Goal: Transaction & Acquisition: Purchase product/service

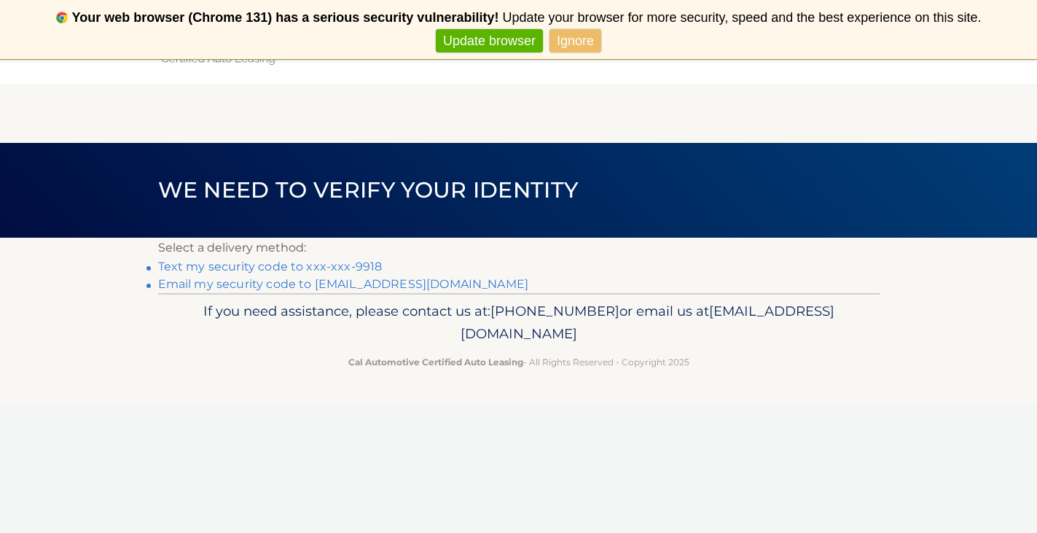
click at [239, 265] on link "Text my security code to xxx-xxx-9918" at bounding box center [270, 266] width 224 height 14
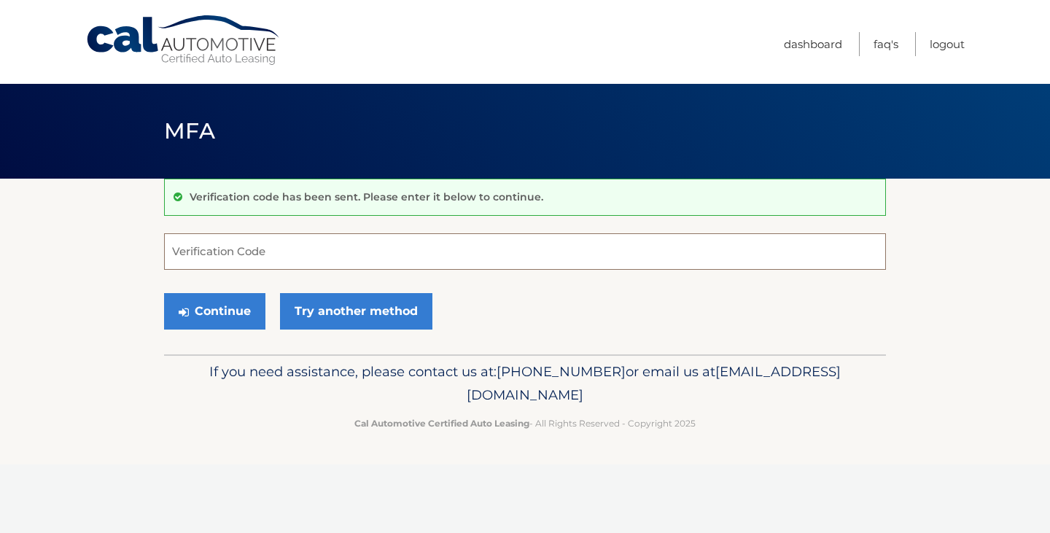
click at [221, 252] on input "Verification Code" at bounding box center [525, 251] width 722 height 36
type input "369695"
click at [233, 308] on button "Continue" at bounding box center [214, 311] width 101 height 36
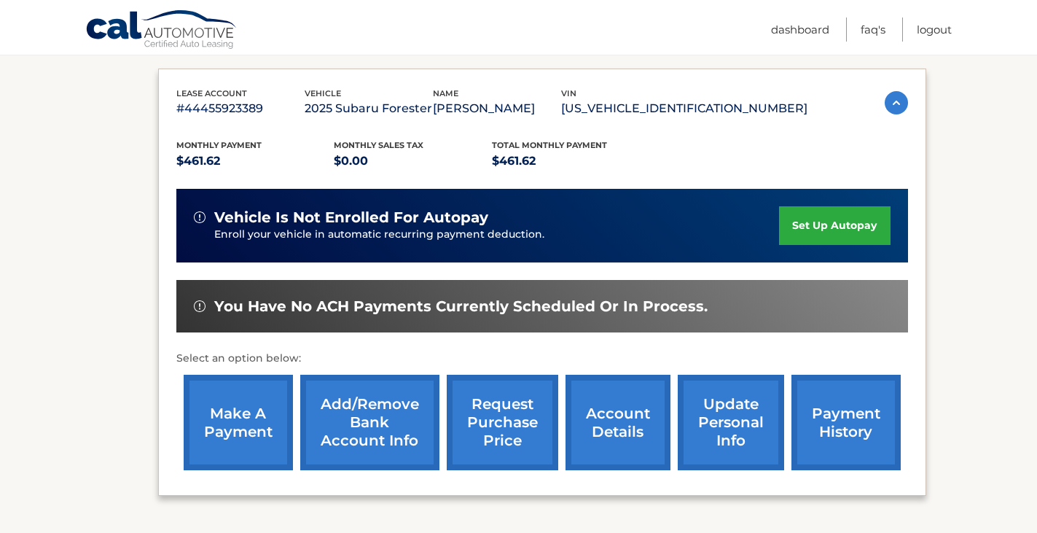
scroll to position [253, 0]
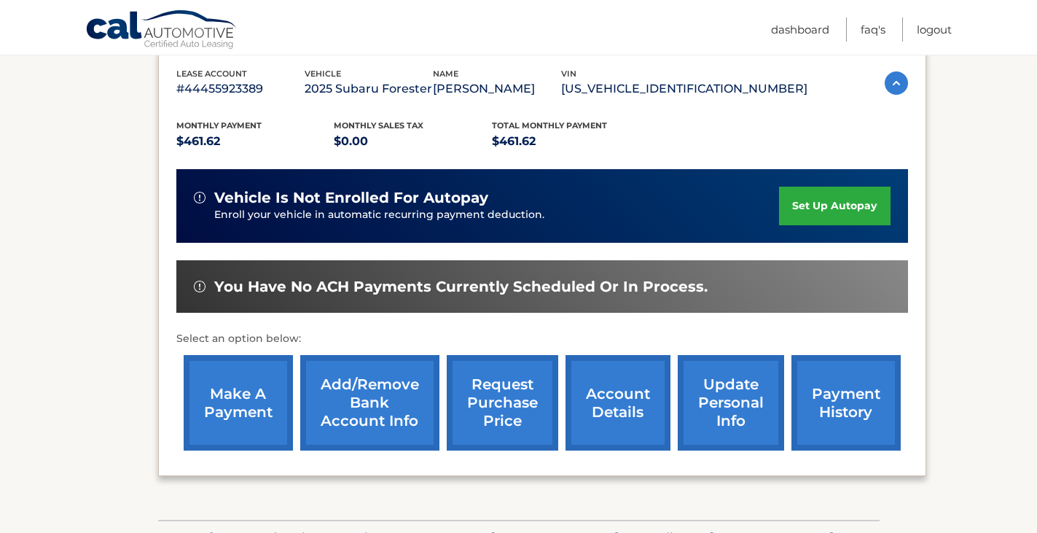
click at [229, 398] on link "make a payment" at bounding box center [238, 402] width 109 height 95
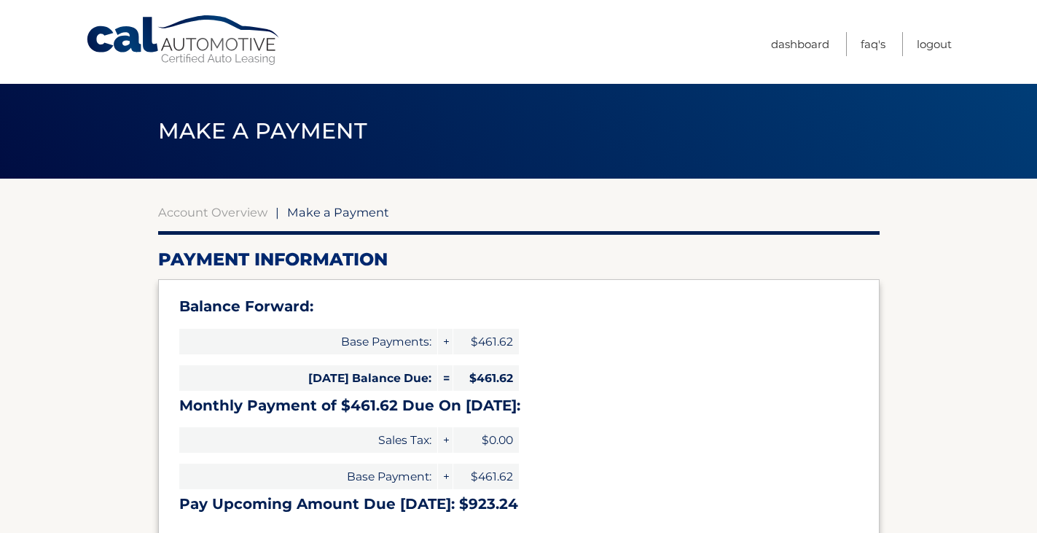
select select "MmU2YTJmYWMtYmJiOC00MGZlLWFhZDEtZjM4NjNiY2I5Zjcy"
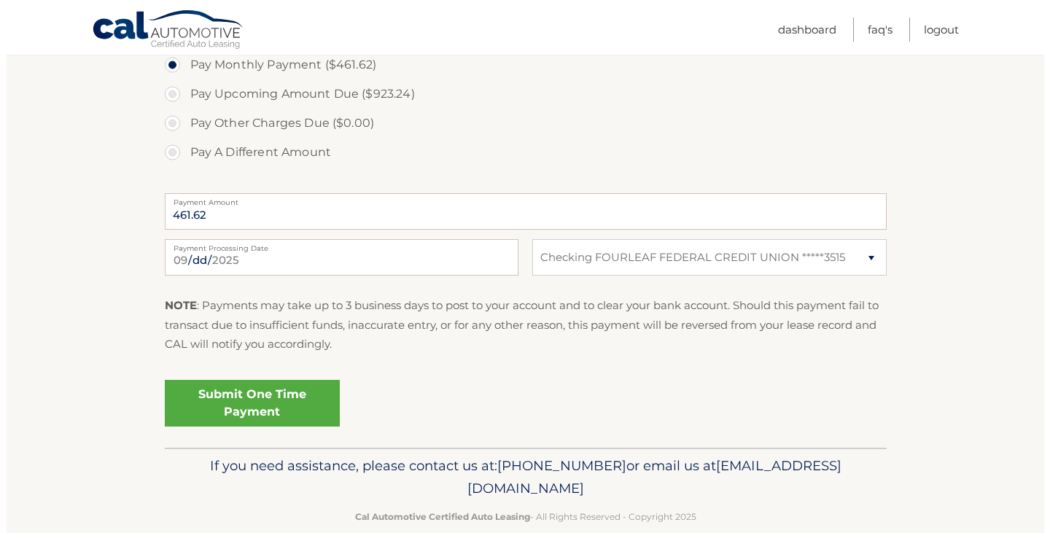
scroll to position [571, 0]
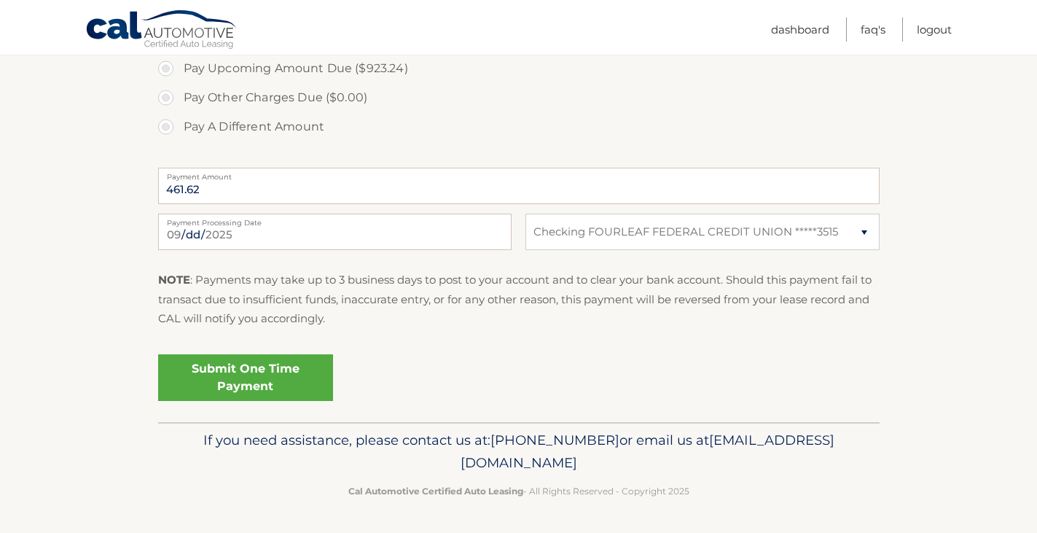
click at [239, 375] on link "Submit One Time Payment" at bounding box center [245, 377] width 175 height 47
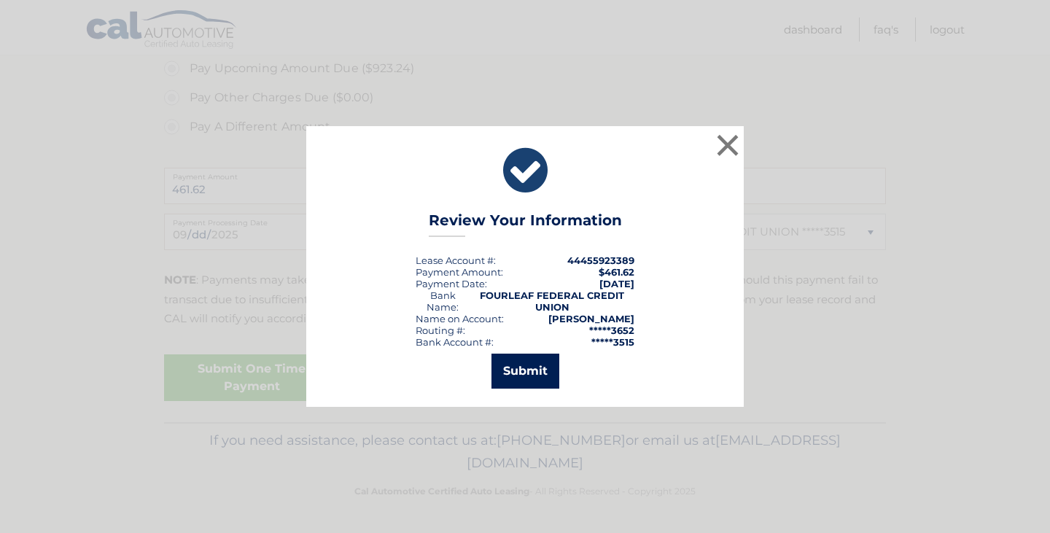
click at [516, 367] on button "Submit" at bounding box center [525, 370] width 68 height 35
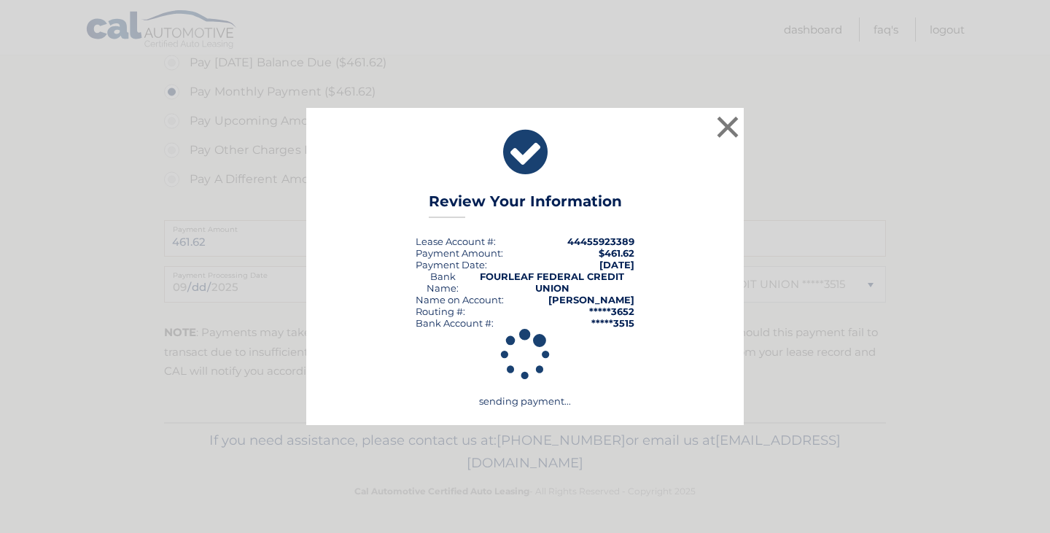
scroll to position [518, 0]
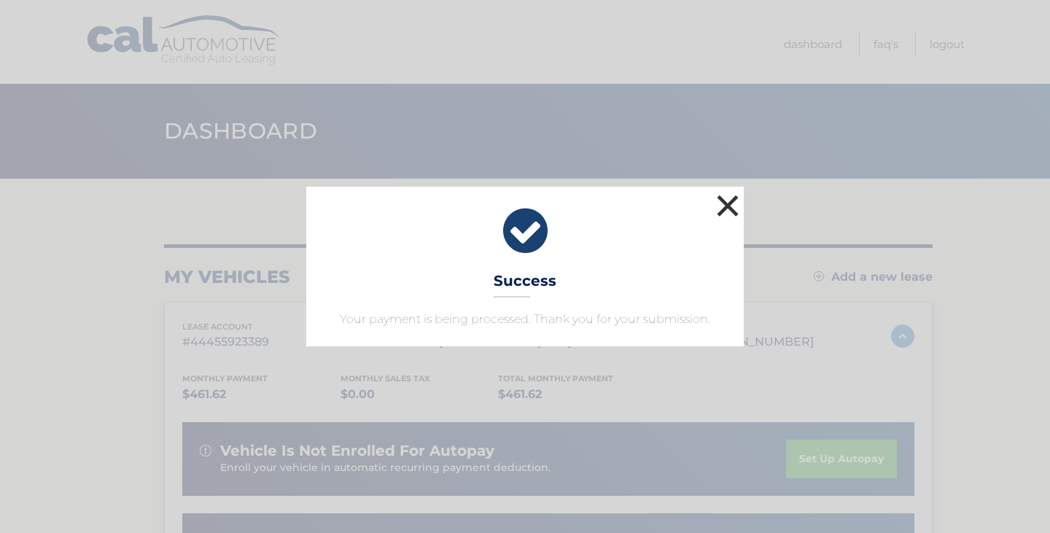
click at [719, 206] on button "×" at bounding box center [727, 205] width 29 height 29
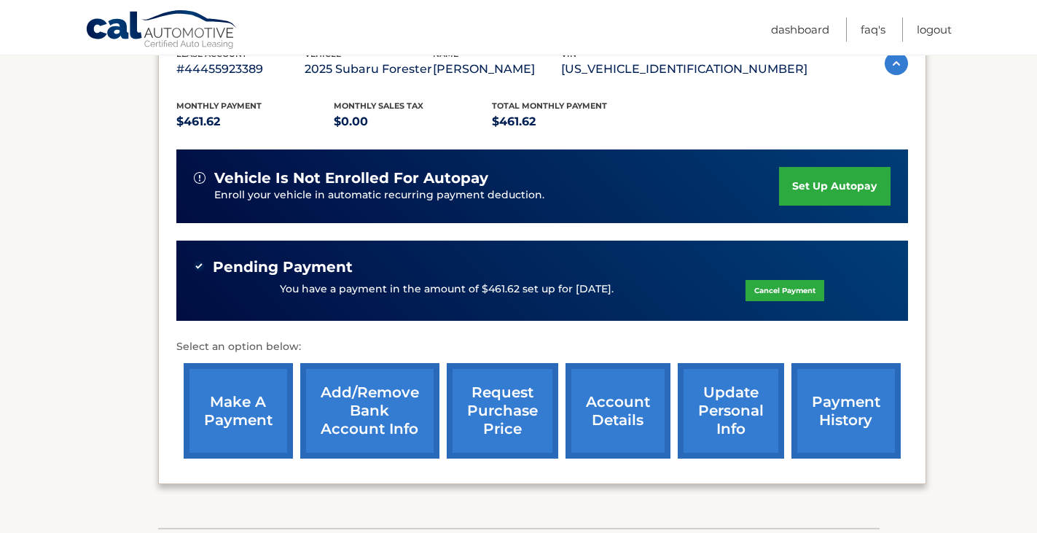
scroll to position [312, 0]
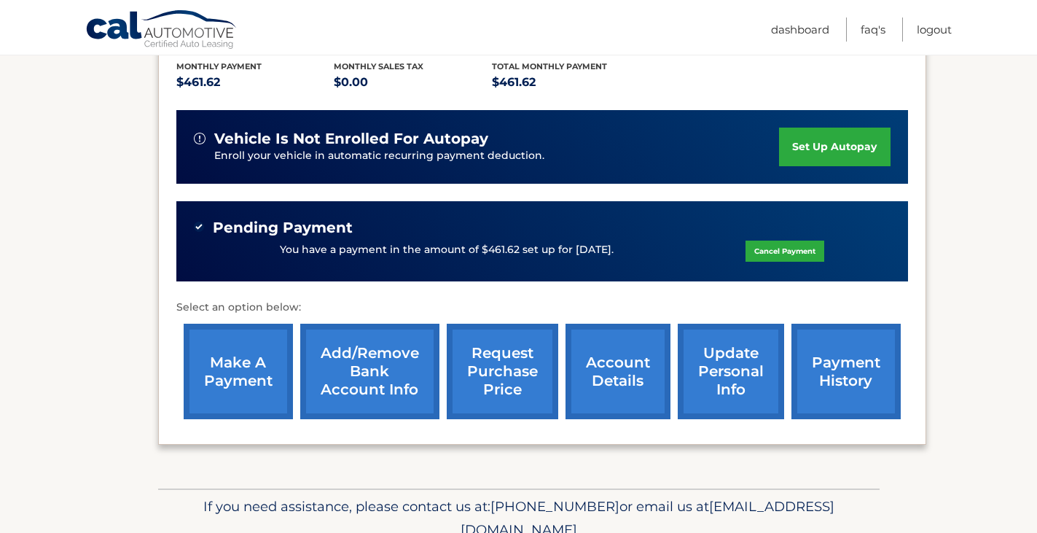
click at [244, 226] on span "Pending Payment" at bounding box center [283, 228] width 140 height 18
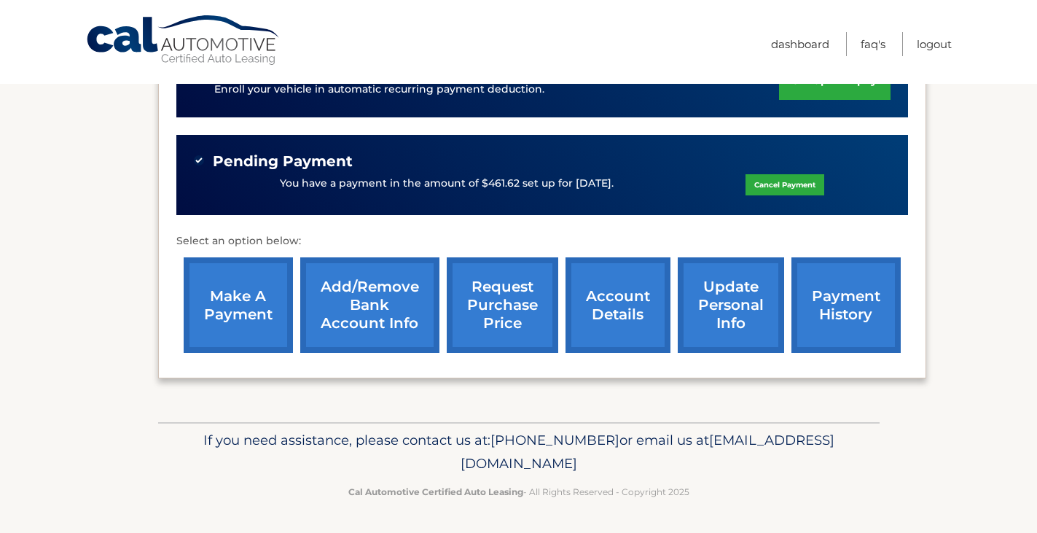
scroll to position [0, 0]
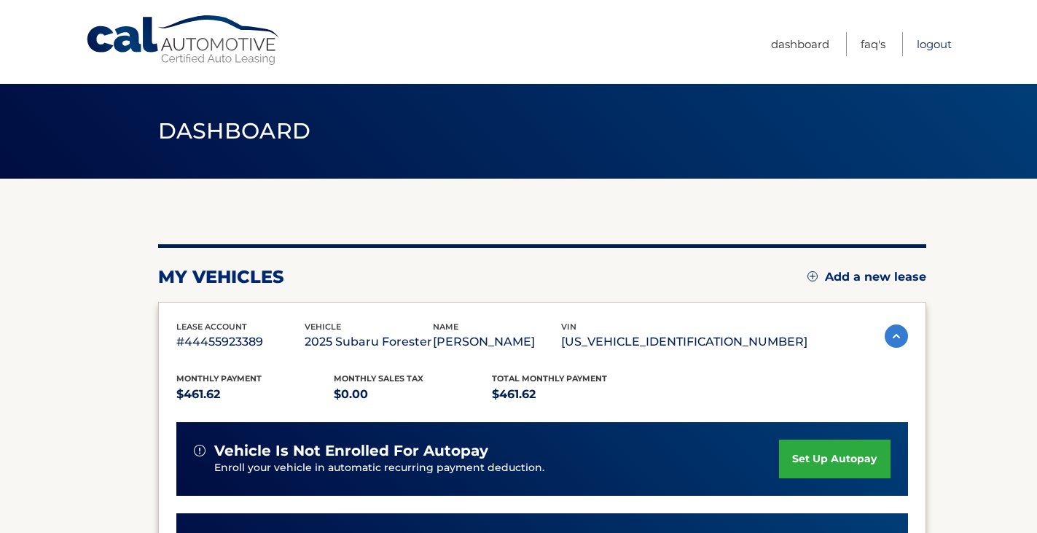
click at [933, 44] on link "Logout" at bounding box center [934, 44] width 35 height 24
